Goal: Transaction & Acquisition: Register for event/course

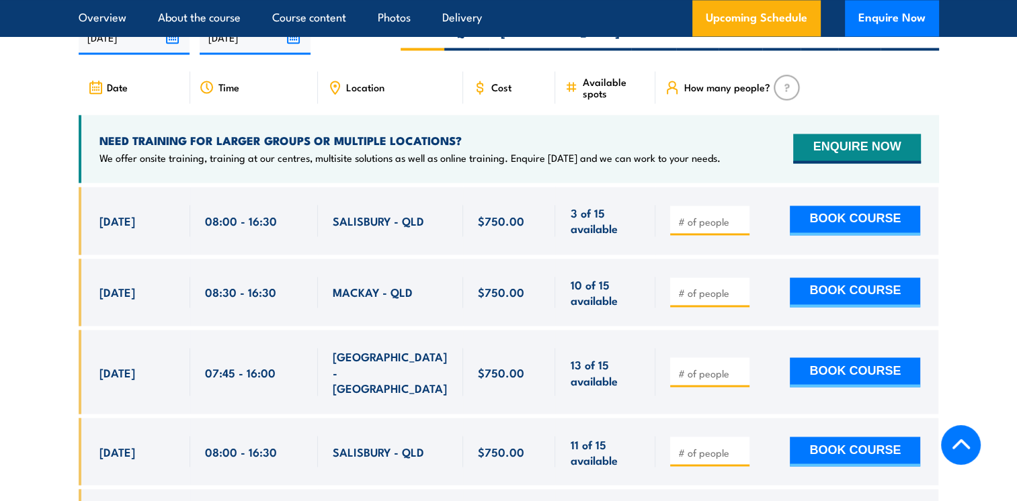
scroll to position [2198, 0]
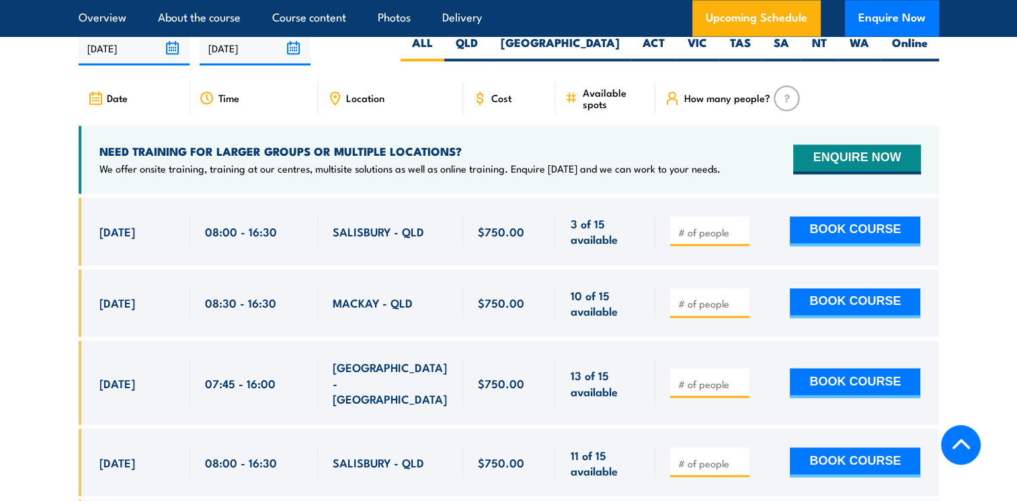
click at [115, 239] on span "15 Sep, 2025" at bounding box center [117, 231] width 36 height 15
click at [832, 243] on button "BOOK COURSE" at bounding box center [854, 231] width 130 height 30
type input "1"
click at [742, 237] on input "1" at bounding box center [710, 232] width 67 height 13
click at [827, 246] on button "BOOK COURSE" at bounding box center [854, 231] width 130 height 30
